Goal: Navigation & Orientation: Find specific page/section

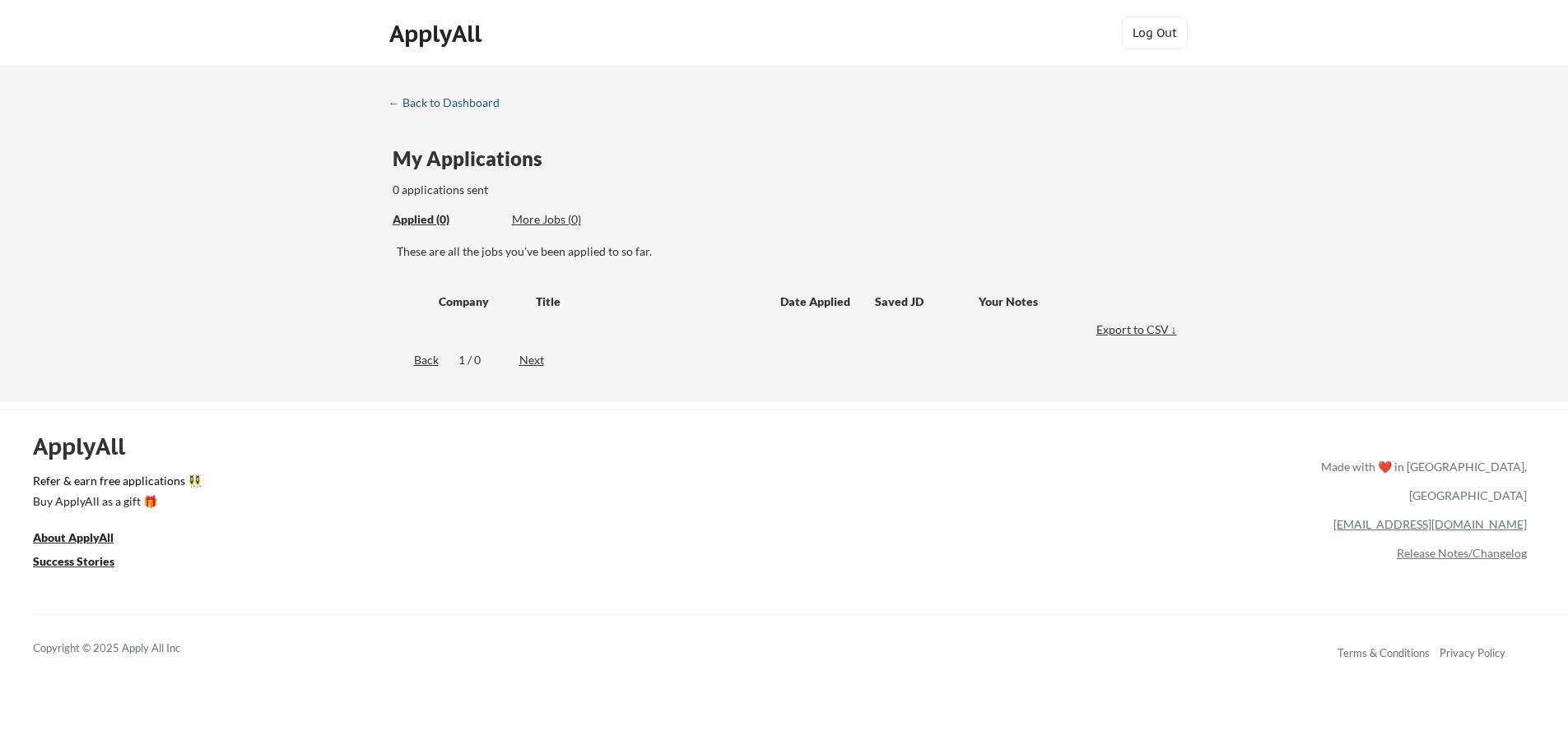
click at [431, 102] on div "← Back to Dashboard" at bounding box center [450, 103] width 123 height 11
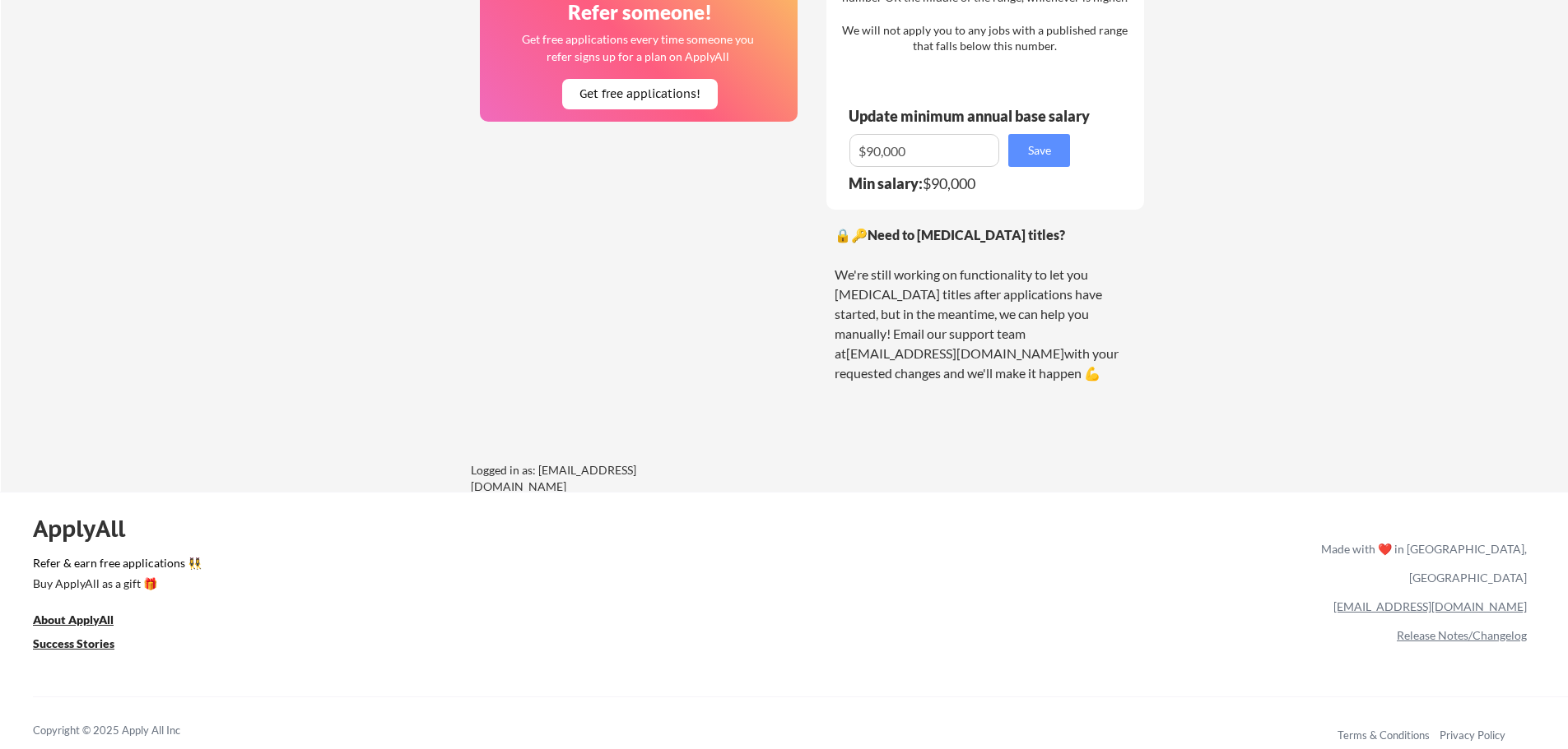
scroll to position [1096, 0]
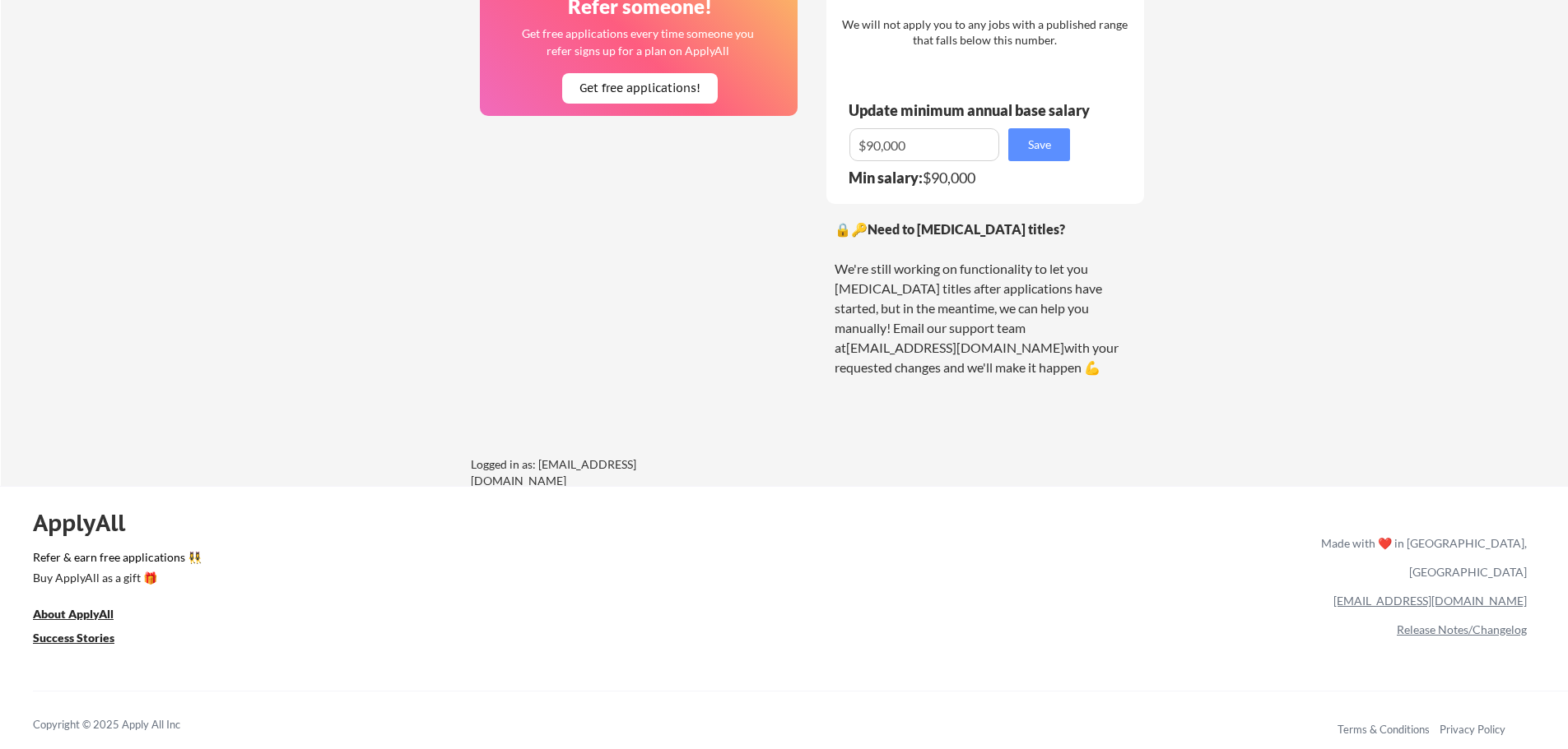
click at [1189, 585] on div "ApplyAll Refer & earn free applications 👯‍♀️ Buy ApplyAll as a gift 🎁 About App…" at bounding box center [784, 628] width 1568 height 261
